Goal: Task Accomplishment & Management: Manage account settings

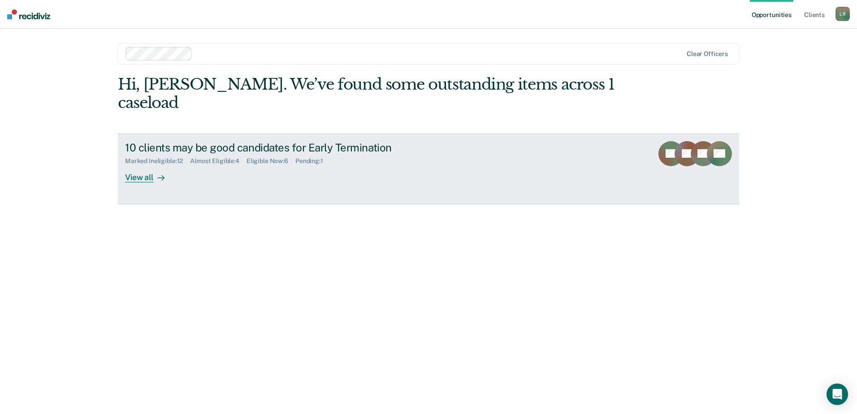
click at [142, 165] on div "View all" at bounding box center [150, 173] width 50 height 17
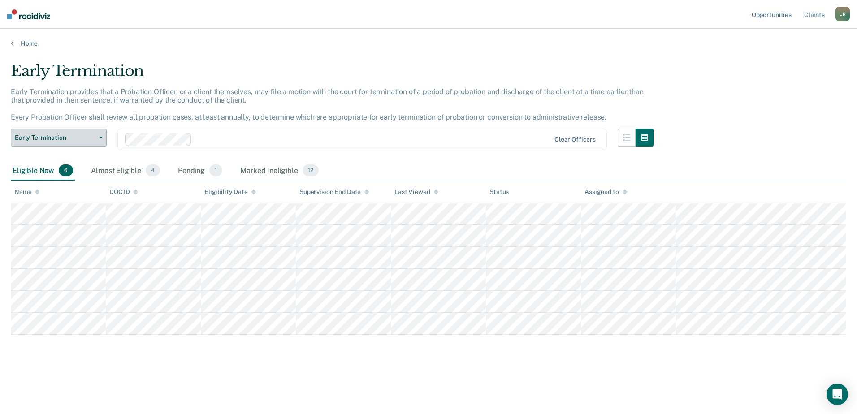
click at [101, 137] on icon "button" at bounding box center [101, 138] width 4 height 2
click at [37, 194] on icon at bounding box center [37, 194] width 4 height 2
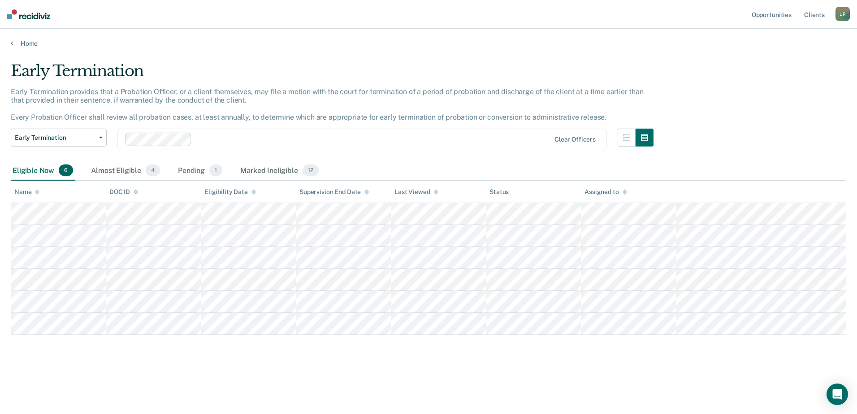
click at [37, 194] on icon at bounding box center [37, 194] width 4 height 2
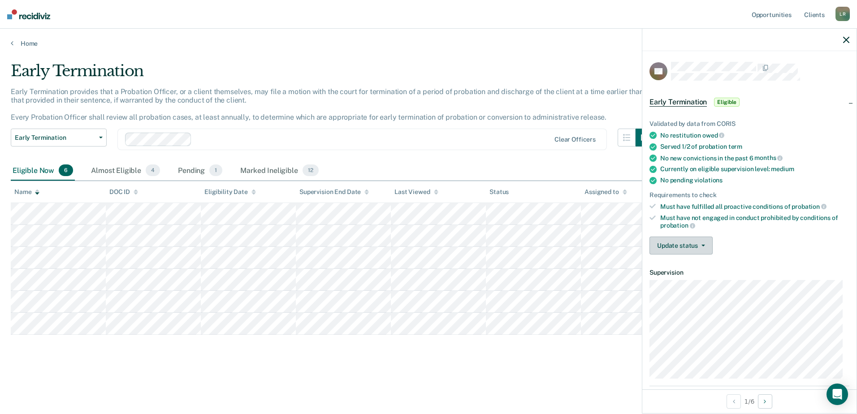
click at [670, 248] on button "Update status" at bounding box center [680, 246] width 63 height 18
click at [679, 284] on button "Mark Ineligible" at bounding box center [692, 281] width 86 height 14
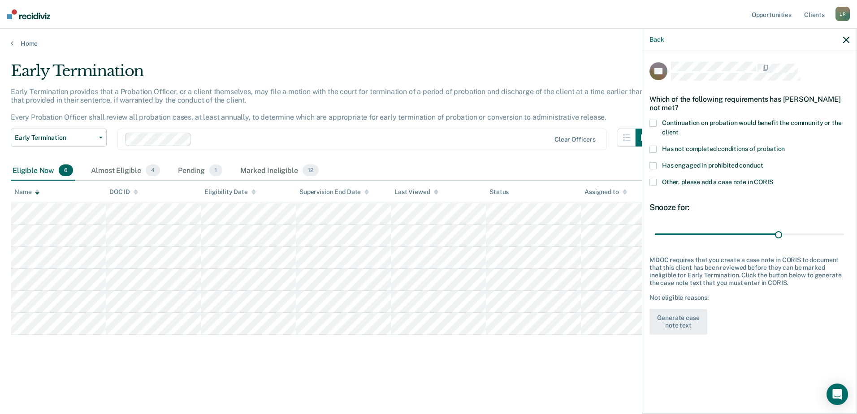
click at [654, 149] on span at bounding box center [652, 149] width 7 height 7
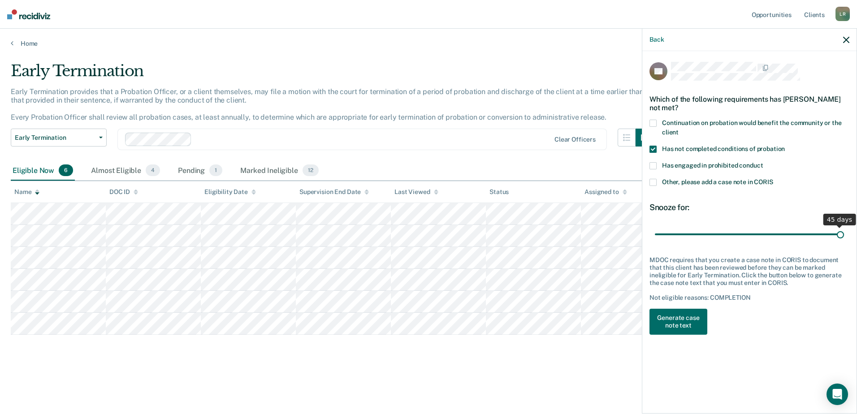
drag, startPoint x: 780, startPoint y: 232, endPoint x: 842, endPoint y: 235, distance: 62.4
type input "45"
click at [842, 235] on input "range" at bounding box center [749, 234] width 189 height 16
click at [687, 320] on button "Generate case note text" at bounding box center [678, 322] width 58 height 26
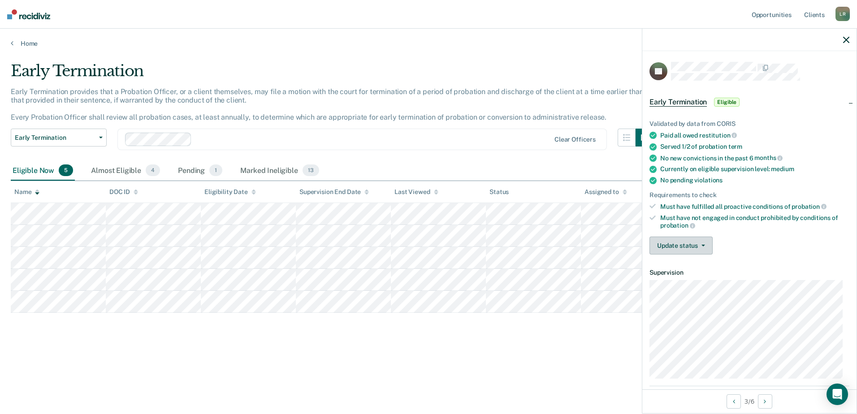
click at [672, 245] on button "Update status" at bounding box center [680, 246] width 63 height 18
click at [679, 281] on button "Mark Ineligible" at bounding box center [692, 281] width 86 height 14
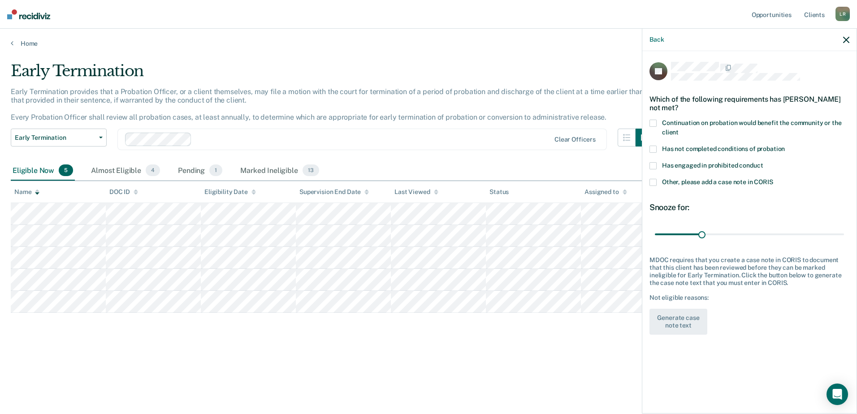
click at [655, 122] on span at bounding box center [652, 123] width 7 height 7
click at [655, 147] on span at bounding box center [652, 149] width 7 height 7
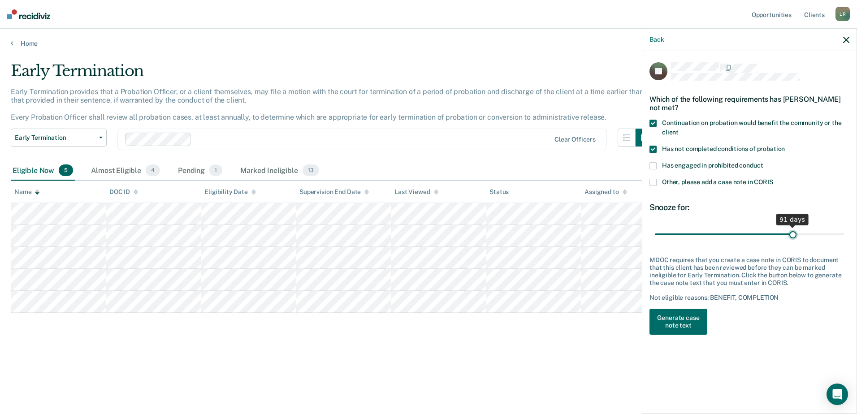
drag, startPoint x: 700, startPoint y: 234, endPoint x: 792, endPoint y: 235, distance: 91.4
type input "91"
click at [792, 235] on input "range" at bounding box center [749, 234] width 189 height 16
click at [671, 320] on button "Generate case note text" at bounding box center [678, 322] width 58 height 26
